Goal: Use online tool/utility: Utilize a website feature to perform a specific function

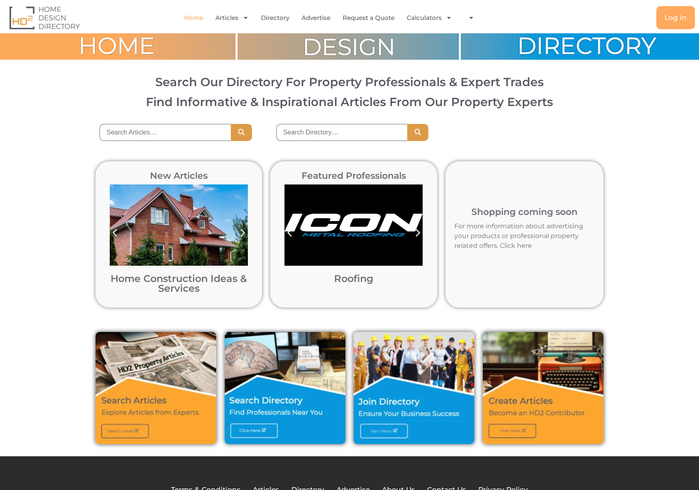
click at [646, 130] on div at bounding box center [349, 132] width 699 height 33
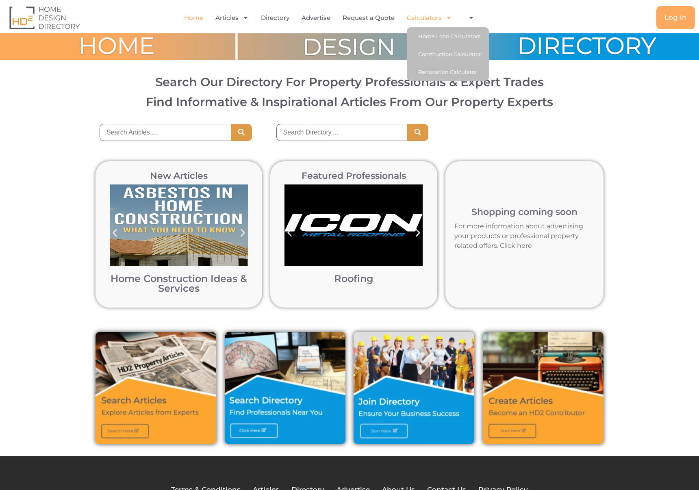
click at [428, 19] on link "Calculators" at bounding box center [429, 18] width 45 height 19
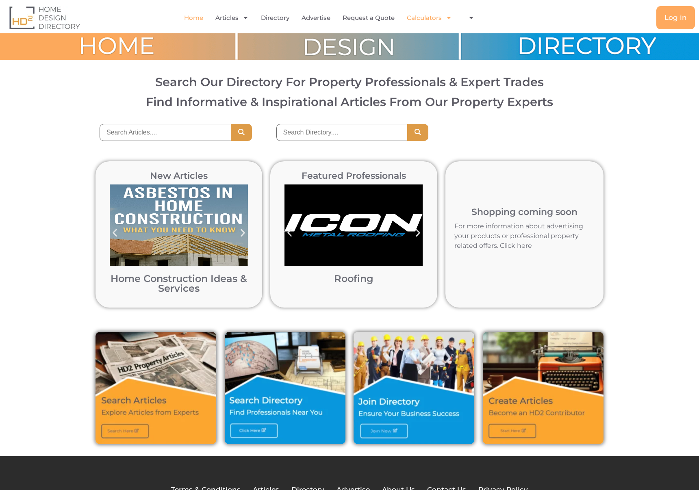
click at [447, 17] on icon "Menu" at bounding box center [449, 18] width 6 height 6
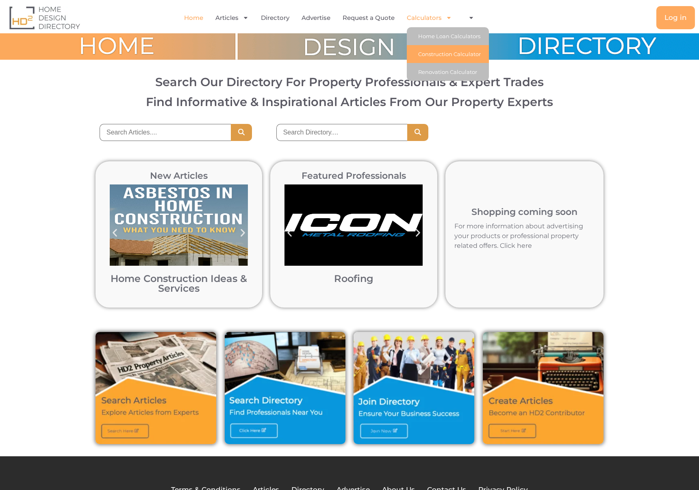
click at [441, 54] on link "Construction Calculator" at bounding box center [448, 54] width 82 height 18
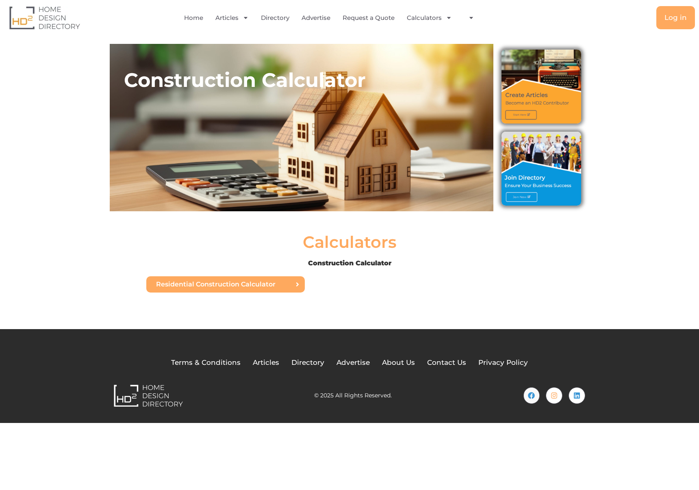
click at [286, 289] on link "Residential Construction Calculator" at bounding box center [225, 284] width 158 height 16
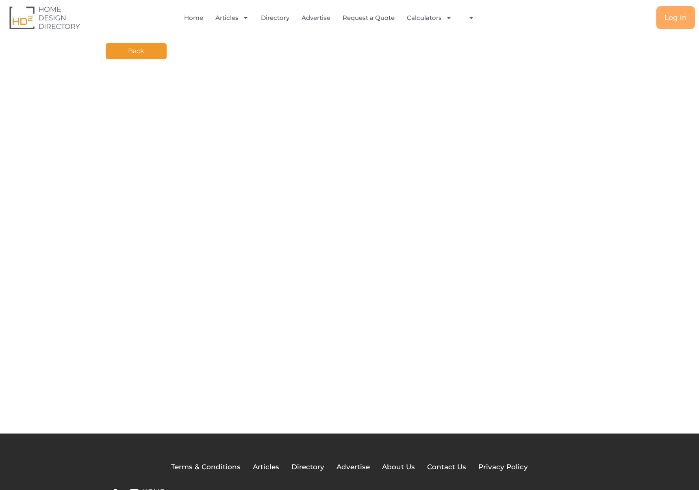
scroll to position [37, 0]
